Goal: Transaction & Acquisition: Purchase product/service

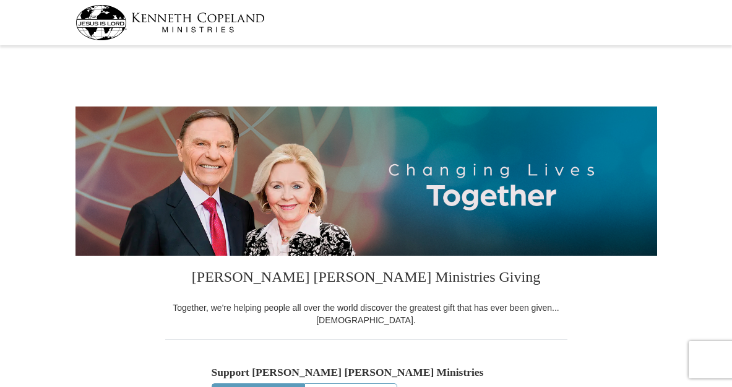
select select "[GEOGRAPHIC_DATA]"
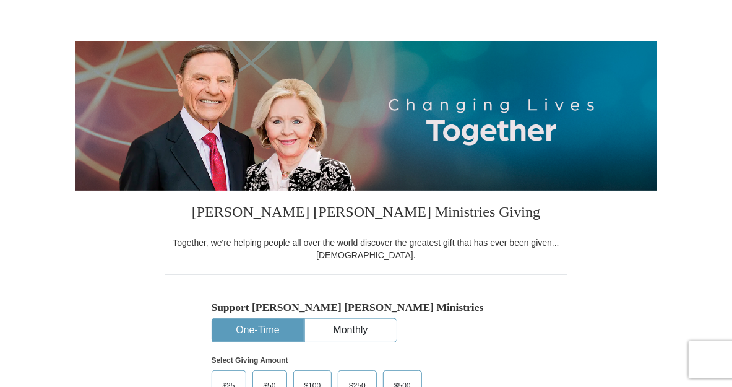
scroll to position [390, 0]
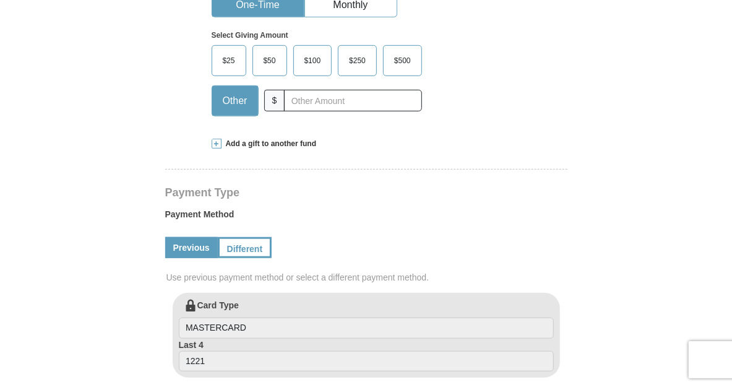
click at [218, 149] on span at bounding box center [217, 144] width 10 height 10
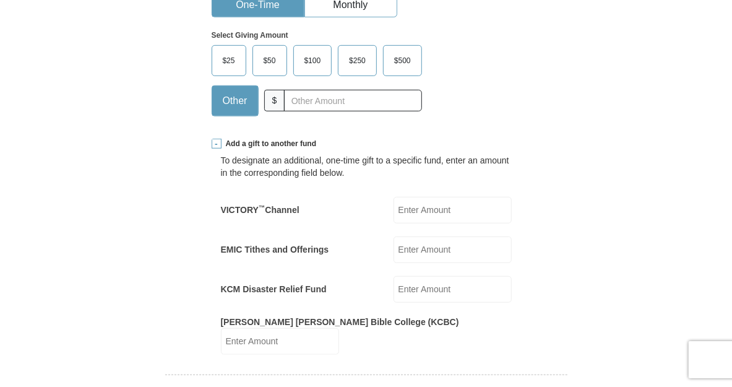
click at [432, 263] on input "EMIC Tithes and Offerings" at bounding box center [453, 249] width 118 height 27
type input "100"
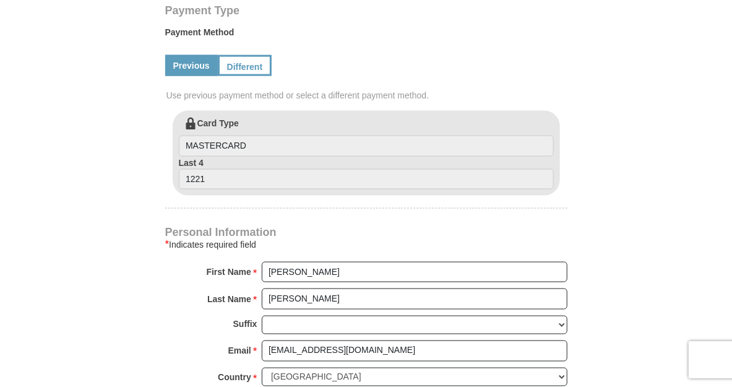
scroll to position [780, 0]
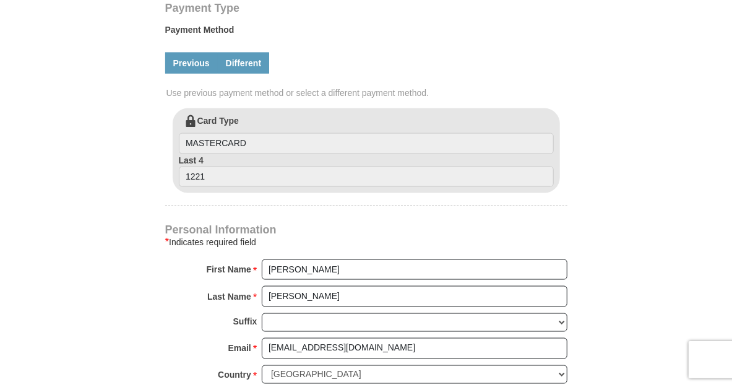
click at [240, 74] on link "Different" at bounding box center [244, 63] width 52 height 21
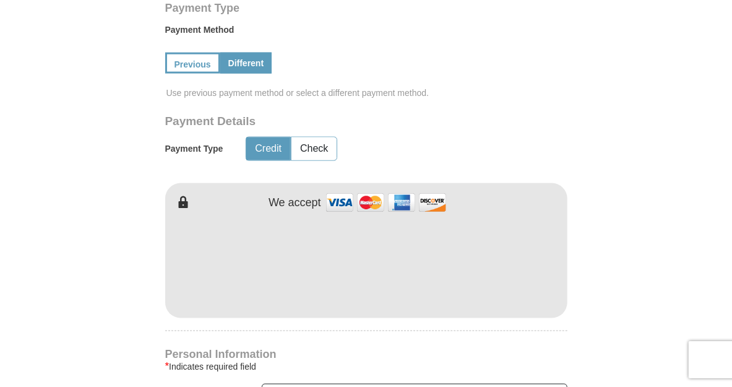
click at [76, 274] on form "[PERSON_NAME] [PERSON_NAME] Ministries Giving Together, we're helping people al…" at bounding box center [367, 96] width 582 height 1652
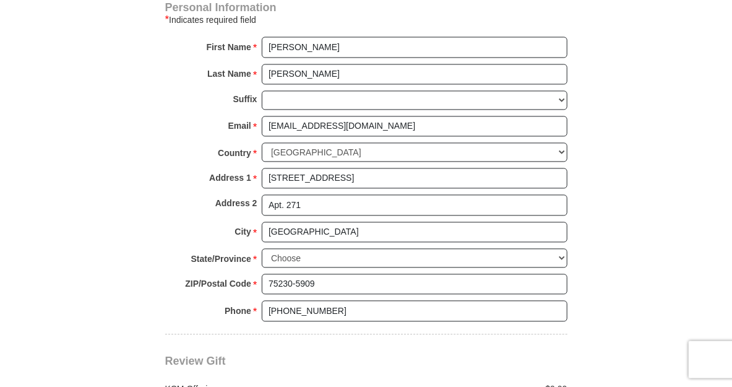
scroll to position [1105, 0]
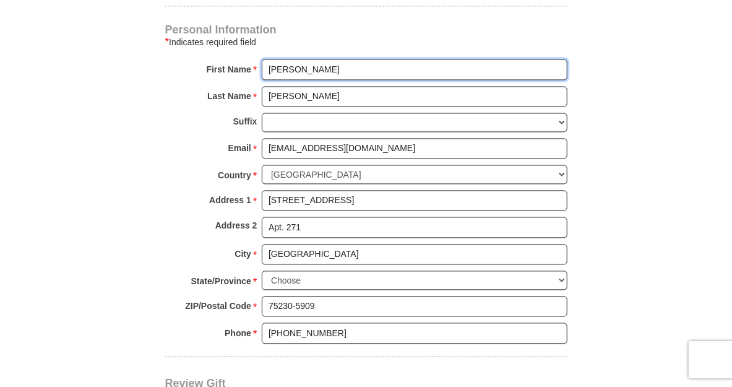
click at [336, 80] on input "[PERSON_NAME]" at bounding box center [415, 69] width 306 height 21
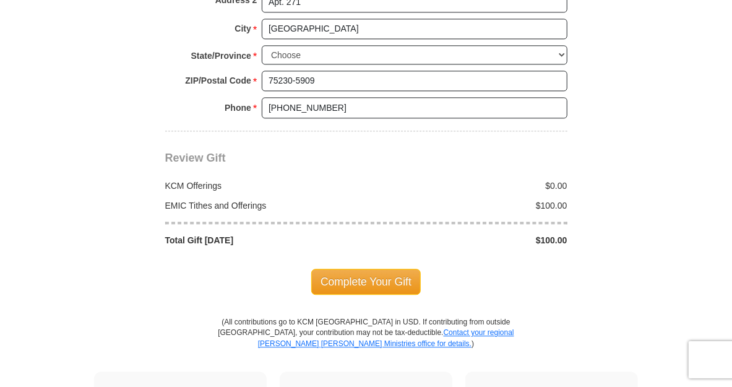
scroll to position [1365, 0]
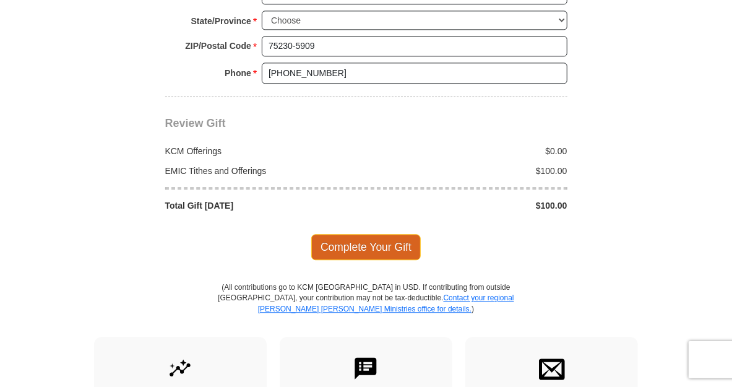
type input "[PERSON_NAME] & [PERSON_NAME]"
click at [368, 260] on span "Complete Your Gift" at bounding box center [366, 247] width 110 height 26
